Goal: Task Accomplishment & Management: Use online tool/utility

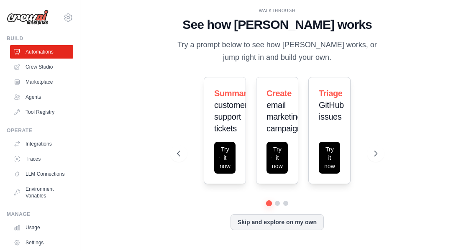
scroll to position [27, 0]
click at [327, 100] on span "GitHub issues" at bounding box center [331, 110] width 25 height 21
click at [377, 149] on icon at bounding box center [375, 153] width 8 height 8
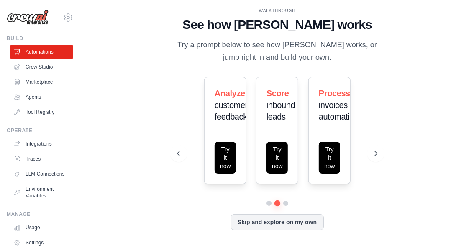
click at [278, 100] on span "inbound leads" at bounding box center [280, 110] width 28 height 21
click at [280, 151] on button "Try it now" at bounding box center [276, 158] width 21 height 32
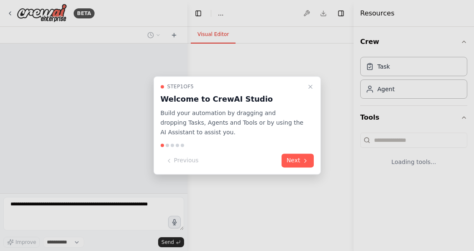
select select "****"
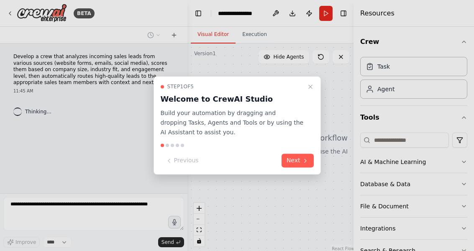
click at [303, 161] on icon at bounding box center [305, 160] width 7 height 7
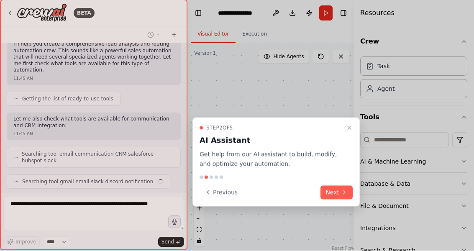
scroll to position [102, 0]
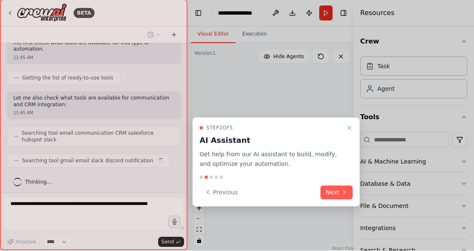
click at [342, 189] on icon at bounding box center [344, 192] width 7 height 7
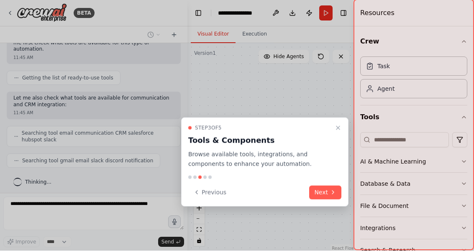
click at [332, 189] on icon at bounding box center [332, 192] width 7 height 7
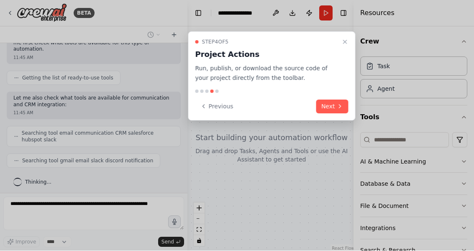
click at [332, 100] on button "Next" at bounding box center [332, 107] width 32 height 14
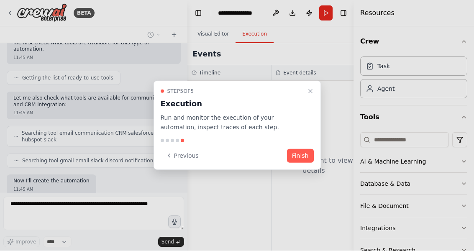
click at [303, 157] on button "Finish" at bounding box center [300, 156] width 27 height 14
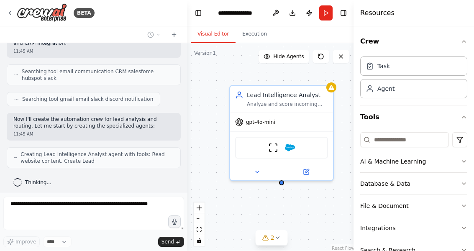
scroll to position [191, 0]
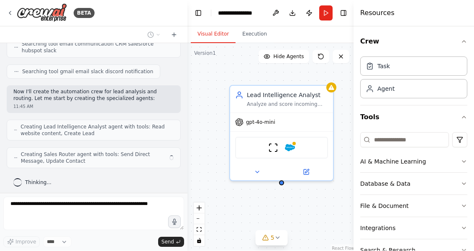
click at [345, 80] on div "Lead Intelligence Analyst Analyze and score incoming sales leads from {lead_sou…" at bounding box center [271, 147] width 168 height 209
click at [268, 143] on img at bounding box center [273, 148] width 10 height 10
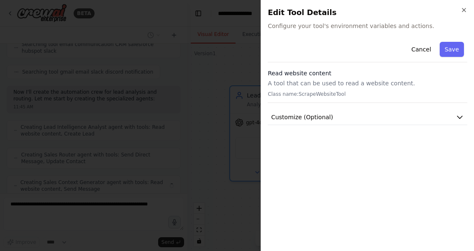
scroll to position [219, 0]
click at [466, 7] on icon "button" at bounding box center [463, 10] width 7 height 7
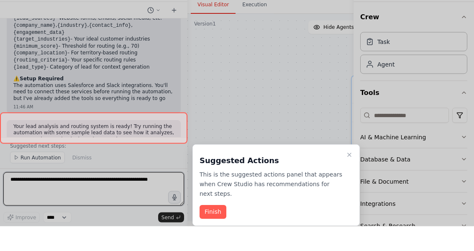
scroll to position [662, 0]
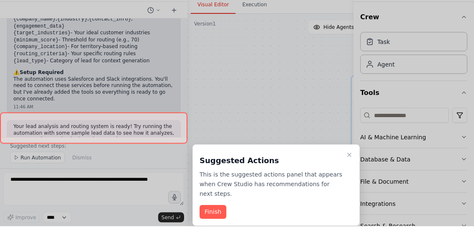
click at [214, 230] on button "Finish" at bounding box center [212, 237] width 27 height 14
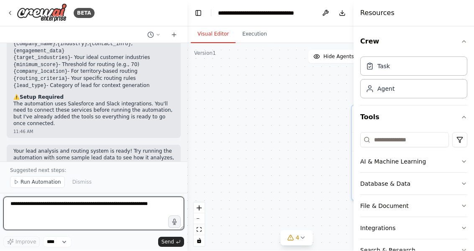
click at [132, 218] on textarea at bounding box center [93, 213] width 181 height 33
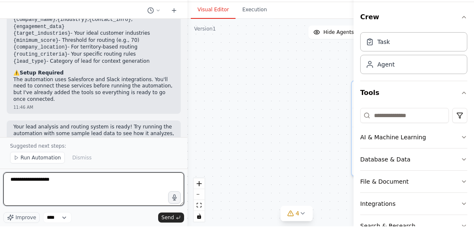
type textarea "**********"
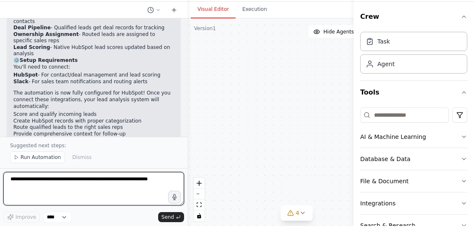
scroll to position [1358, 0]
